Goal: Check status: Check status

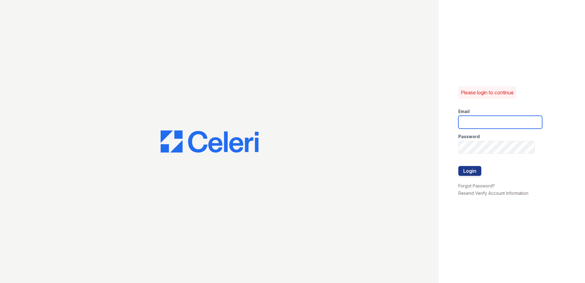
click at [520, 125] on input "email" at bounding box center [500, 122] width 84 height 13
type input "[EMAIL_ADDRESS][DOMAIN_NAME]"
click at [471, 167] on button "Login" at bounding box center [469, 171] width 23 height 10
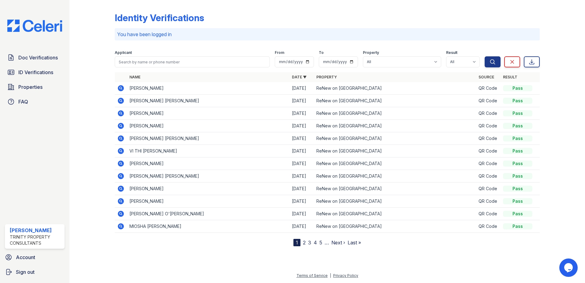
click at [78, 161] on div "Identity Verifications You have been logged in Filter Applicant From To Propert…" at bounding box center [326, 141] width 515 height 283
click at [120, 88] on icon at bounding box center [121, 88] width 2 height 2
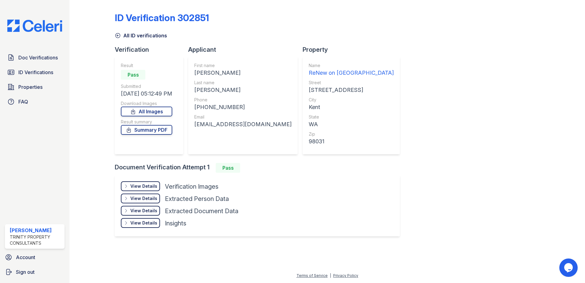
click at [137, 184] on div "View Details" at bounding box center [143, 186] width 27 height 6
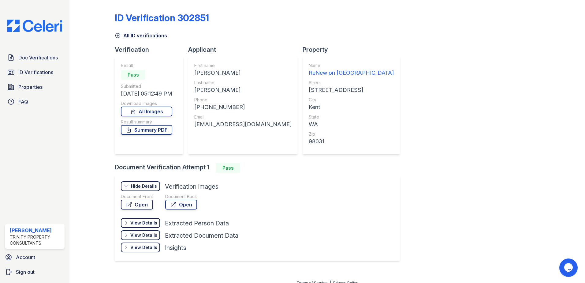
click at [140, 203] on link "Open" at bounding box center [137, 204] width 32 height 10
click at [36, 58] on span "Doc Verifications" at bounding box center [37, 57] width 39 height 7
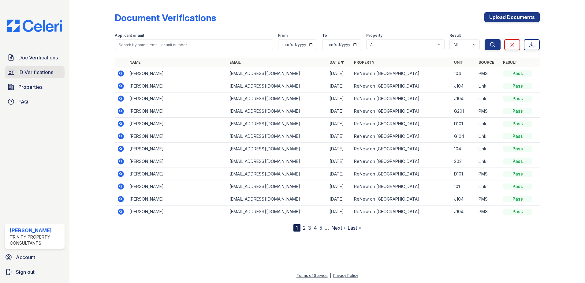
click at [42, 72] on span "ID Verifications" at bounding box center [35, 72] width 35 height 7
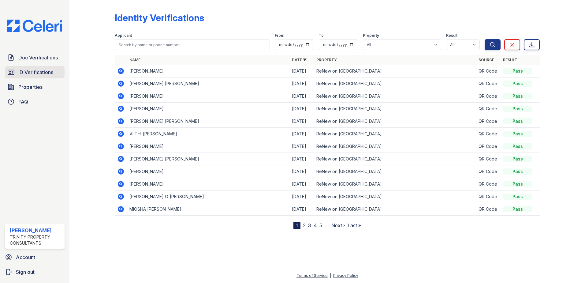
click at [49, 70] on span "ID Verifications" at bounding box center [35, 72] width 35 height 7
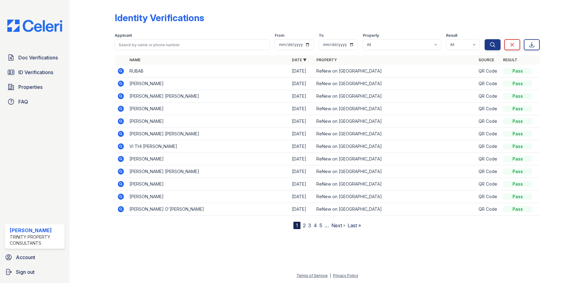
click at [121, 72] on icon at bounding box center [121, 71] width 6 height 6
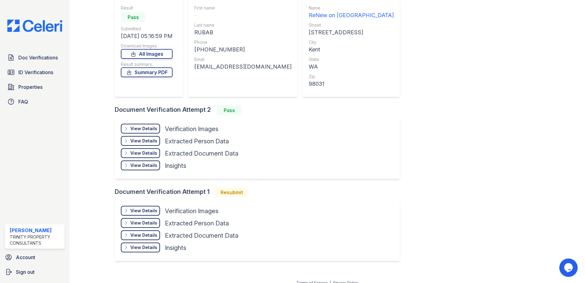
scroll to position [61, 0]
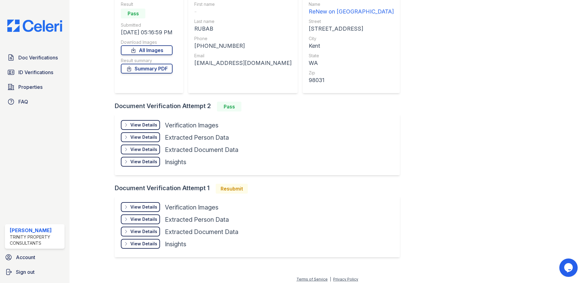
click at [133, 207] on div "View Details" at bounding box center [143, 207] width 27 height 6
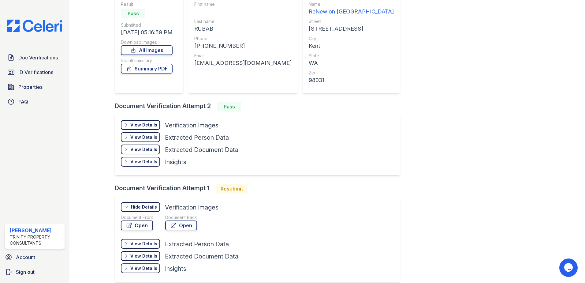
click at [141, 223] on link "Open" at bounding box center [137, 225] width 32 height 10
click at [136, 125] on div "View Details" at bounding box center [143, 125] width 27 height 6
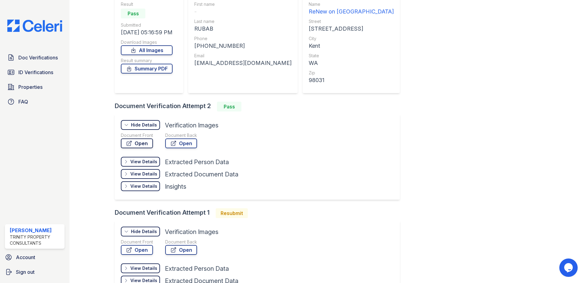
click at [137, 141] on link "Open" at bounding box center [137, 143] width 32 height 10
